Goal: Information Seeking & Learning: Learn about a topic

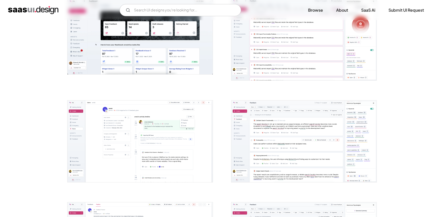
scroll to position [299, 0]
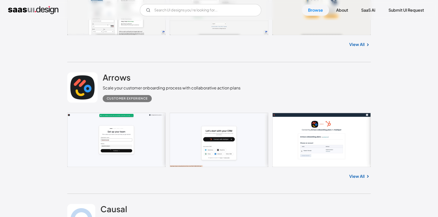
scroll to position [2529, 0]
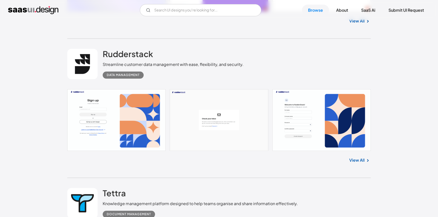
scroll to position [3081, 0]
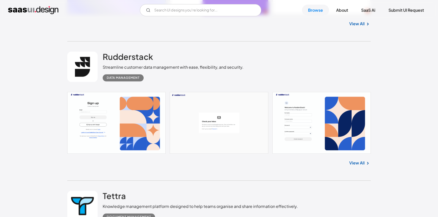
drag, startPoint x: 160, startPoint y: 39, endPoint x: 102, endPoint y: 41, distance: 58.0
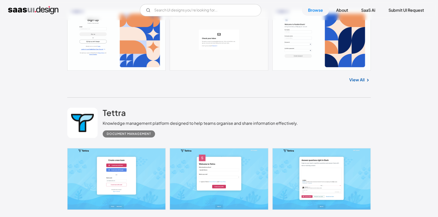
scroll to position [3173, 0]
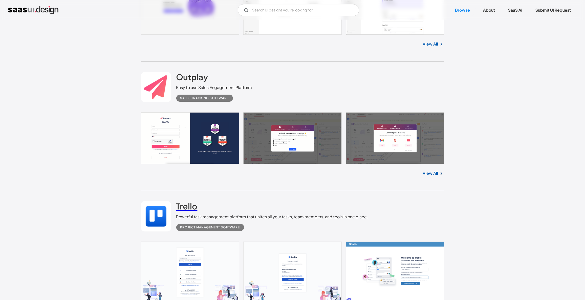
scroll to position [6851, 0]
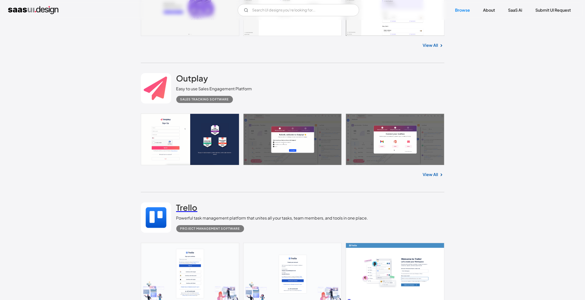
click at [185, 202] on h2 "Trello" at bounding box center [186, 207] width 21 height 10
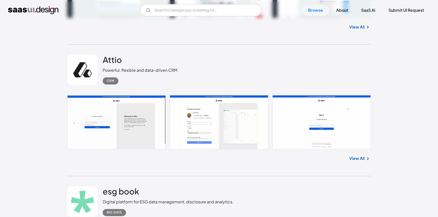
scroll to position [8116, 0]
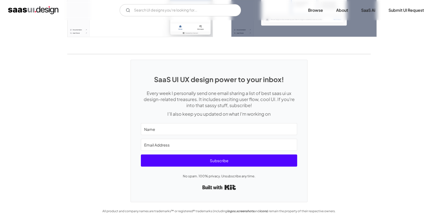
scroll to position [1180, 0]
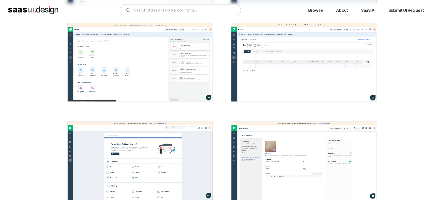
scroll to position [989, 0]
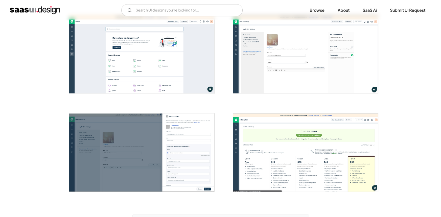
scroll to position [1080, 0]
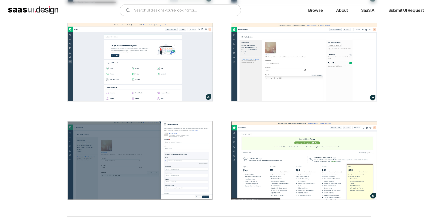
click at [276, 156] on img "open lightbox" at bounding box center [303, 160] width 145 height 78
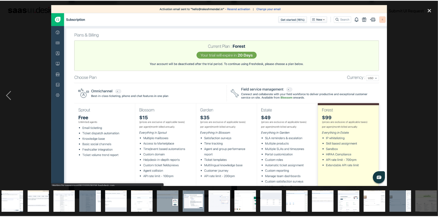
scroll to position [0, 188]
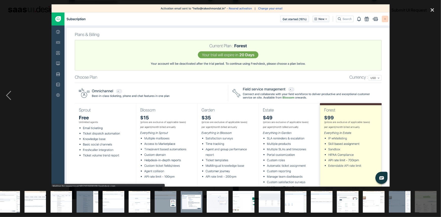
click at [411, 85] on div at bounding box center [220, 95] width 441 height 183
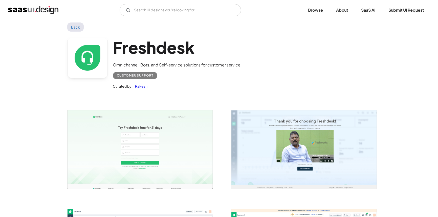
scroll to position [0, 0]
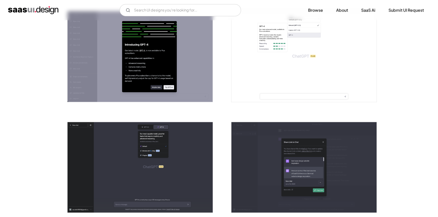
scroll to position [966, 0]
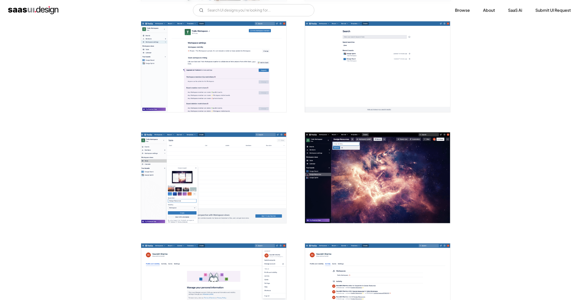
scroll to position [967, 0]
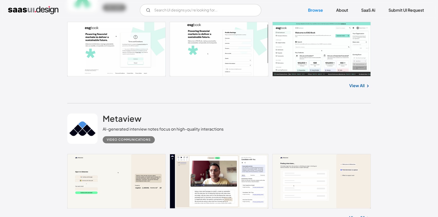
scroll to position [690, 0]
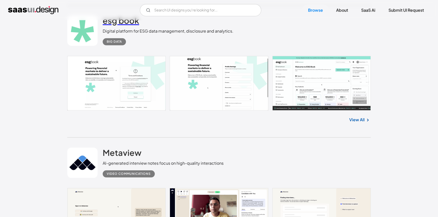
click at [120, 25] on link "esg book" at bounding box center [121, 21] width 36 height 13
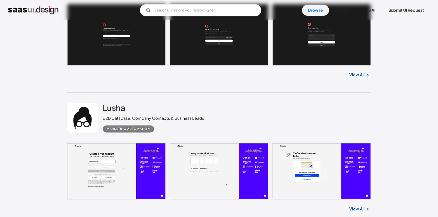
scroll to position [1012, 0]
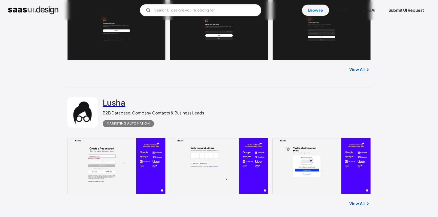
click at [111, 102] on h2 "Lusha" at bounding box center [114, 102] width 23 height 10
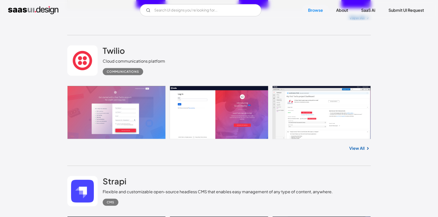
scroll to position [1287, 0]
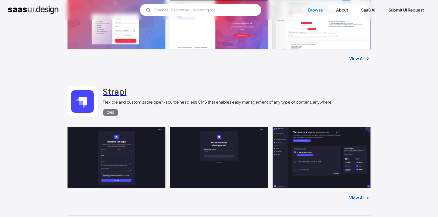
click at [114, 90] on h2 "Strapi" at bounding box center [115, 91] width 24 height 10
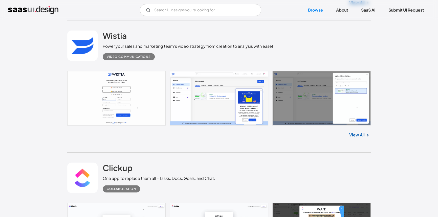
scroll to position [1747, 0]
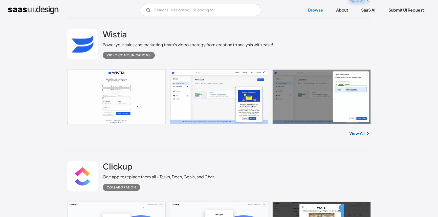
click at [248, 100] on link at bounding box center [218, 97] width 303 height 55
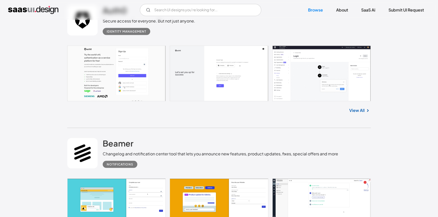
scroll to position [3816, 0]
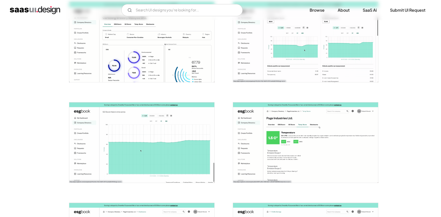
scroll to position [322, 0]
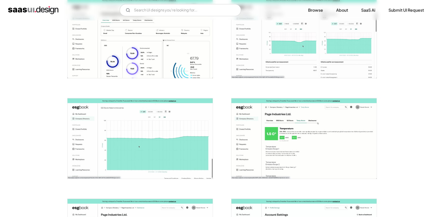
click at [167, 41] on img "open lightbox" at bounding box center [140, 38] width 145 height 80
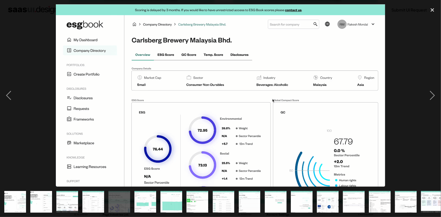
click at [418, 29] on div at bounding box center [220, 95] width 441 height 183
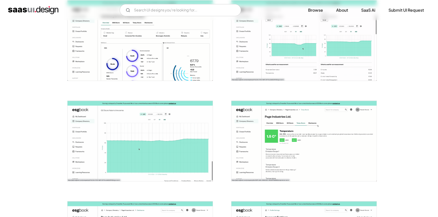
scroll to position [434, 0]
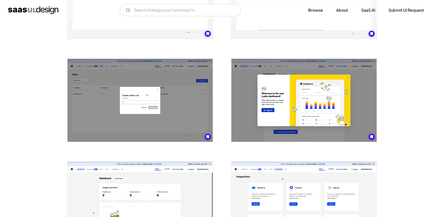
scroll to position [483, 0]
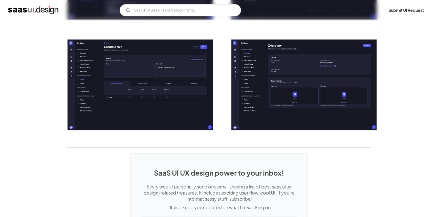
scroll to position [1080, 0]
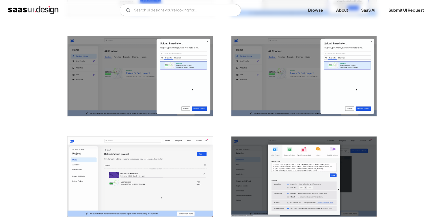
scroll to position [184, 0]
